Goal: Task Accomplishment & Management: Manage account settings

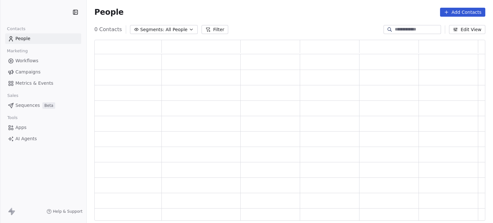
scroll to position [176, 385]
click at [26, 71] on span "Campaigns" at bounding box center [27, 72] width 25 height 7
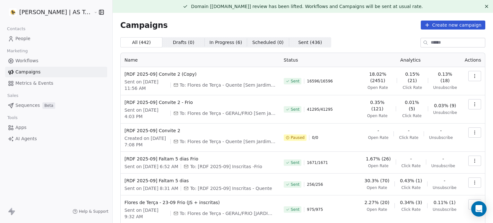
click at [472, 131] on icon "button" at bounding box center [474, 132] width 5 height 5
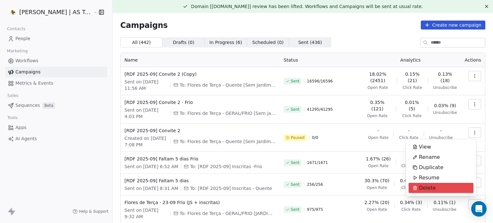
click at [434, 186] on span "Delete" at bounding box center [426, 188] width 17 height 8
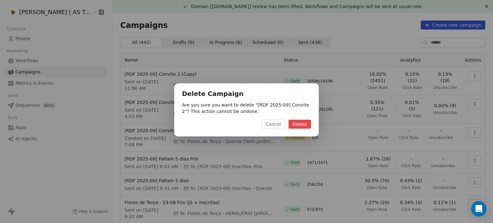
click at [299, 124] on button "Delete" at bounding box center [299, 124] width 22 height 9
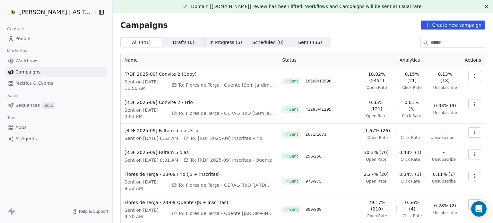
click at [485, 6] on icon at bounding box center [486, 6] width 3 height 3
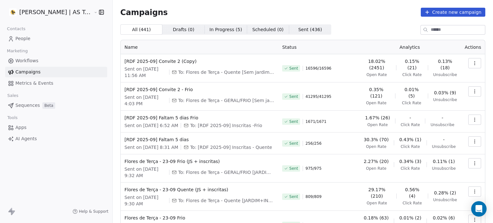
click at [42, 42] on link "People" at bounding box center [56, 38] width 102 height 11
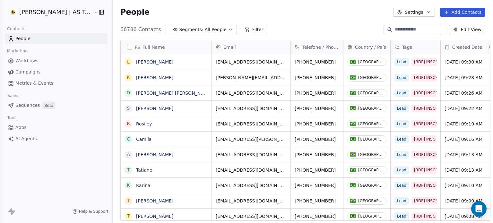
scroll to position [191, 380]
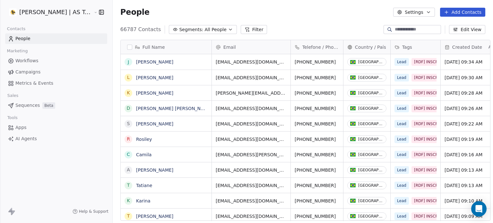
click at [245, 28] on button "Filter" at bounding box center [253, 29] width 27 height 9
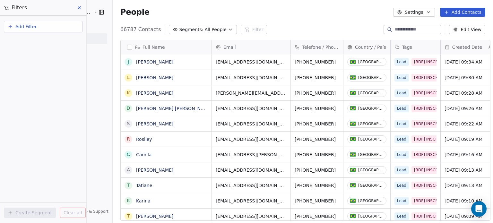
click at [32, 29] on span "Add Filter" at bounding box center [25, 26] width 21 height 7
click at [26, 53] on span "Contact activity" at bounding box center [29, 51] width 36 height 7
click at [45, 29] on html "[PERSON_NAME] | AS Treinamentos Contacts People Marketing Workflows Campaigns M…" at bounding box center [246, 111] width 493 height 223
click at [45, 29] on button "Add Filter" at bounding box center [43, 27] width 79 height 12
click at [34, 40] on span "Contact properties" at bounding box center [32, 41] width 42 height 7
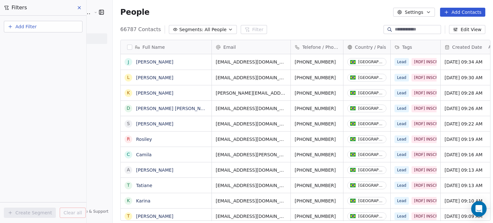
click at [45, 30] on html "[PERSON_NAME] | AS Treinamentos Contacts People Marketing Workflows Campaigns M…" at bounding box center [246, 111] width 493 height 223
click at [46, 7] on div "Filters Add Filter Create Segment Clear all" at bounding box center [43, 111] width 86 height 223
click at [45, 21] on button "Add Filter" at bounding box center [43, 27] width 79 height 12
click at [38, 39] on div "Contact properties" at bounding box center [43, 42] width 73 height 10
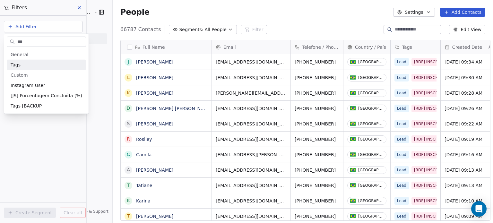
type input "***"
click at [38, 69] on div "Tags" at bounding box center [46, 65] width 79 height 10
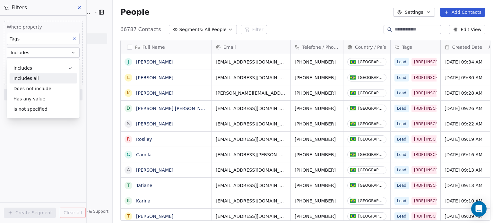
click at [36, 81] on div "Includes all" at bounding box center [43, 78] width 67 height 10
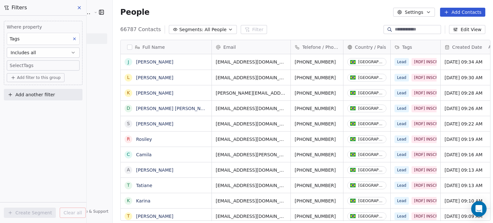
click at [41, 62] on body "[PERSON_NAME] | AS Treinamentos Contacts People Marketing Workflows Campaigns M…" at bounding box center [246, 111] width 493 height 223
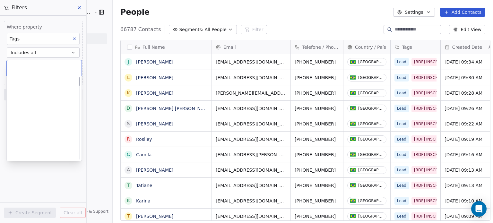
scroll to position [0, 0]
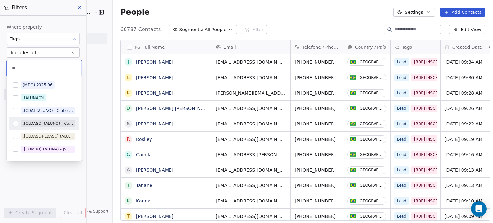
type input "***"
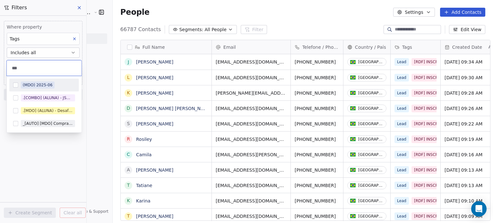
click at [33, 70] on input "***" at bounding box center [44, 67] width 67 height 7
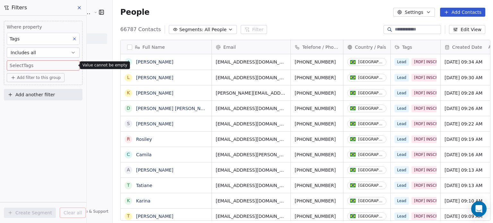
click at [102, 66] on html "[PERSON_NAME] | AS Treinamentos Contacts People Marketing Workflows Campaigns M…" at bounding box center [246, 111] width 493 height 223
click at [49, 64] on body "[PERSON_NAME] | AS Treinamentos Contacts People Marketing Workflows Campaigns M…" at bounding box center [246, 111] width 493 height 223
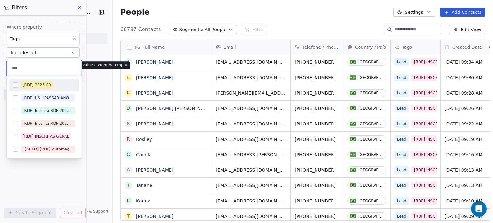
type input "***"
click at [46, 86] on div "[RDF] 2025-09" at bounding box center [37, 85] width 28 height 6
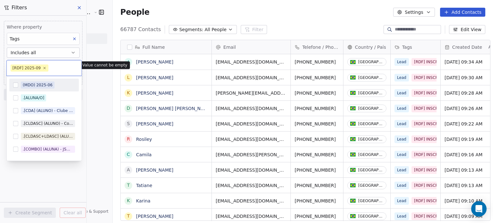
click at [83, 88] on html "[PERSON_NAME] | AS Treinamentos Contacts People Marketing Workflows Campaigns M…" at bounding box center [246, 111] width 493 height 223
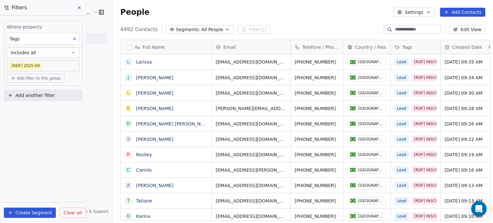
scroll to position [191, 380]
click at [78, 9] on icon at bounding box center [79, 7] width 3 height 3
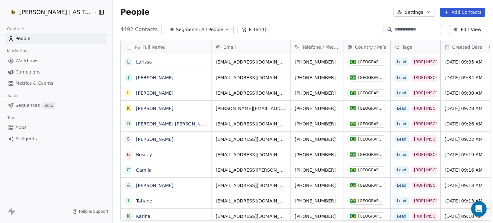
click at [60, 72] on link "Campaigns" at bounding box center [56, 72] width 102 height 11
